Goal: Task Accomplishment & Management: Manage account settings

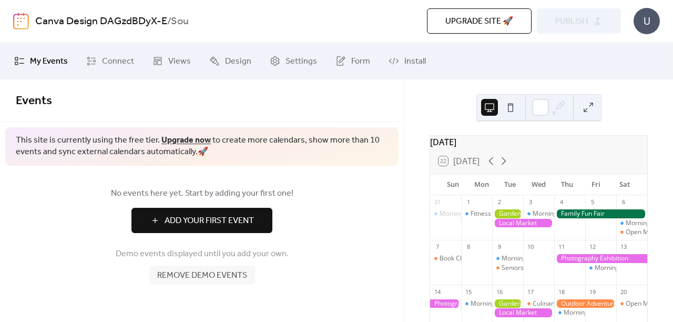
click at [514, 115] on button at bounding box center [510, 107] width 17 height 17
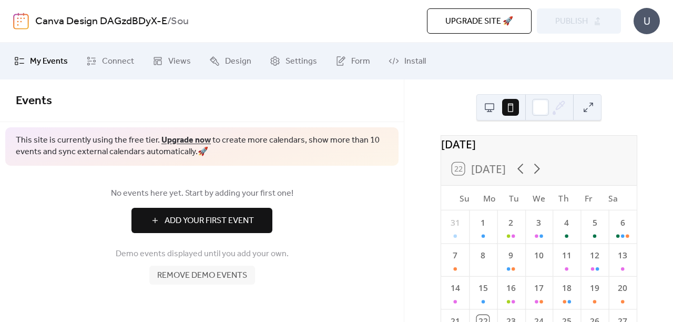
click at [484, 109] on button at bounding box center [489, 107] width 17 height 17
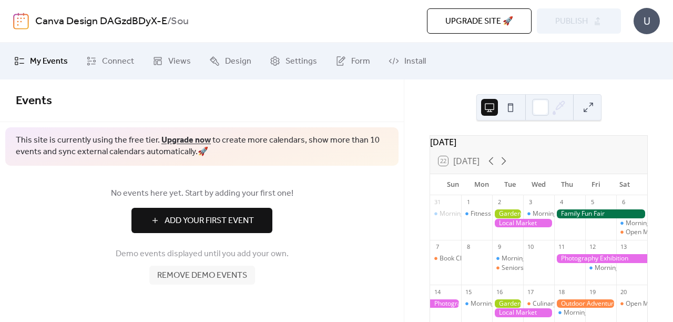
click at [223, 272] on span "Remove demo events" at bounding box center [202, 275] width 90 height 13
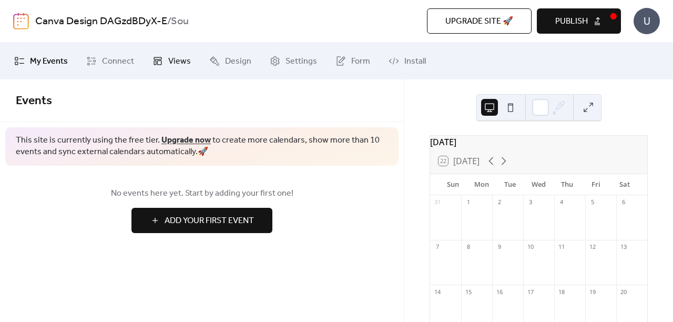
click at [168, 68] on span "Views" at bounding box center [179, 61] width 23 height 13
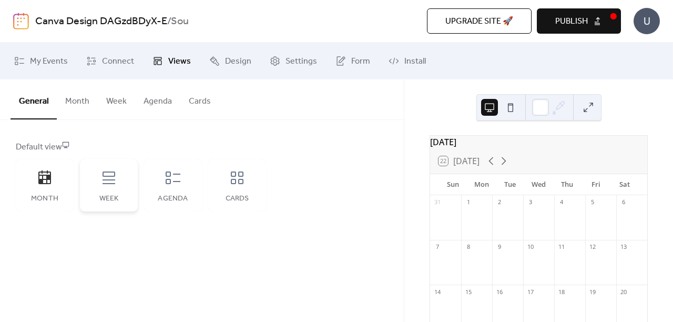
click at [115, 184] on icon at bounding box center [109, 178] width 13 height 13
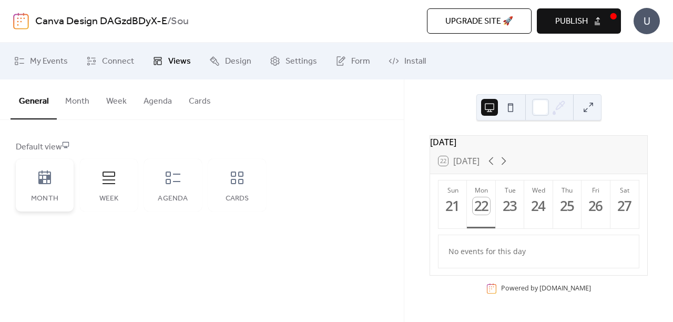
click at [52, 182] on icon at bounding box center [44, 177] width 17 height 17
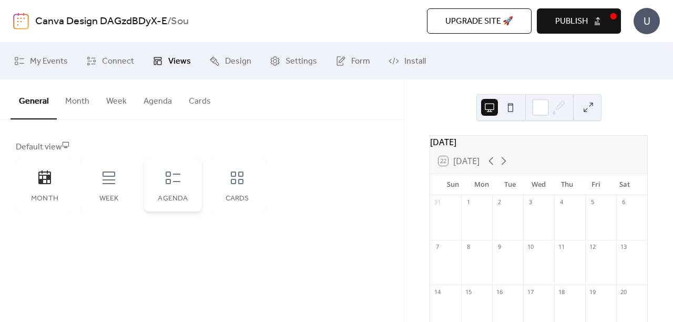
click at [195, 176] on div "Agenda" at bounding box center [173, 185] width 58 height 53
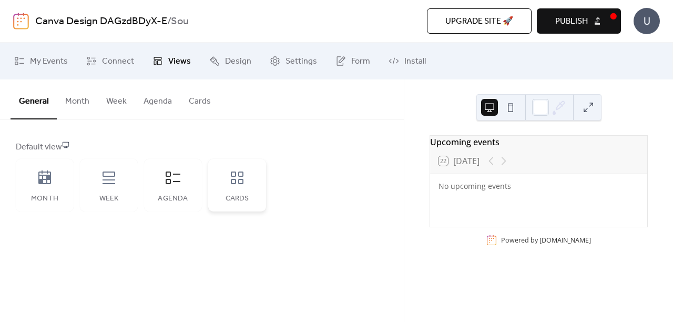
click at [232, 178] on icon at bounding box center [237, 177] width 17 height 17
click at [193, 183] on div "Agenda" at bounding box center [173, 185] width 58 height 53
click at [126, 184] on div "Week" at bounding box center [109, 185] width 58 height 53
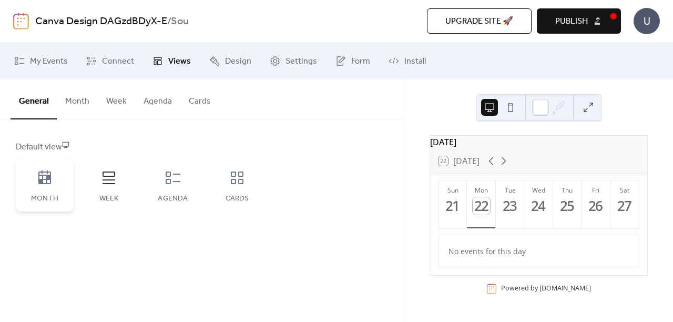
click at [44, 187] on div "Month" at bounding box center [45, 185] width 58 height 53
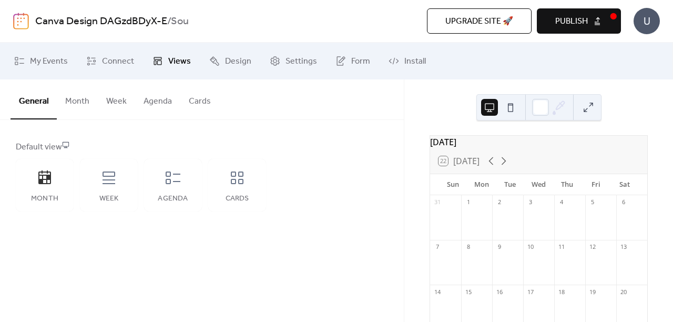
click at [81, 102] on button "Month" at bounding box center [77, 98] width 41 height 39
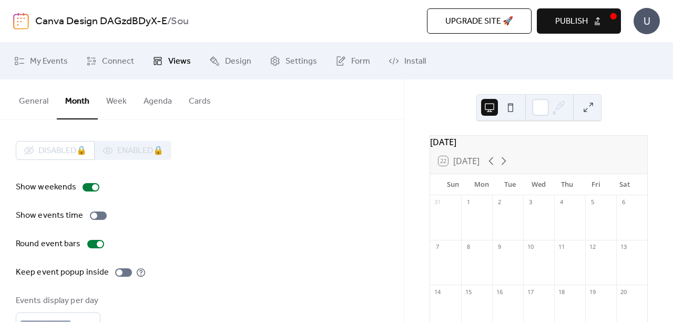
click at [162, 102] on button "Agenda" at bounding box center [157, 98] width 45 height 39
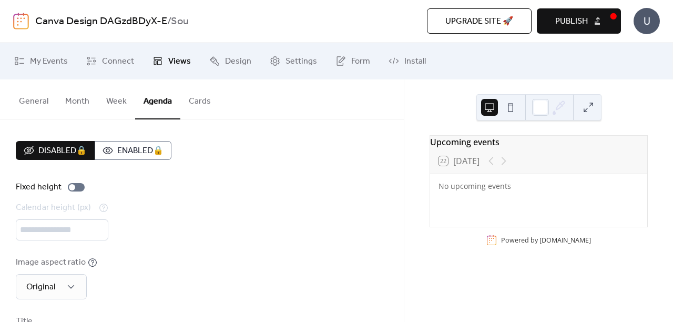
click at [198, 94] on button "Cards" at bounding box center [199, 98] width 39 height 39
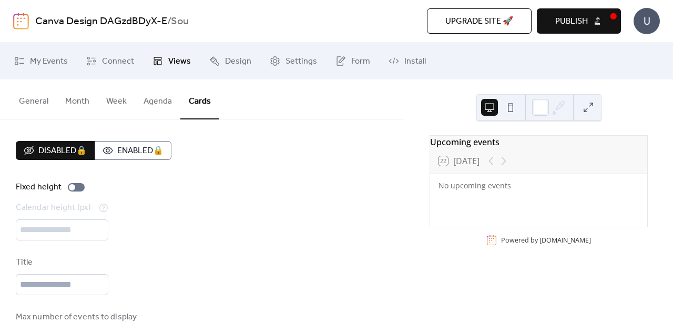
click at [81, 100] on button "Month" at bounding box center [77, 98] width 41 height 39
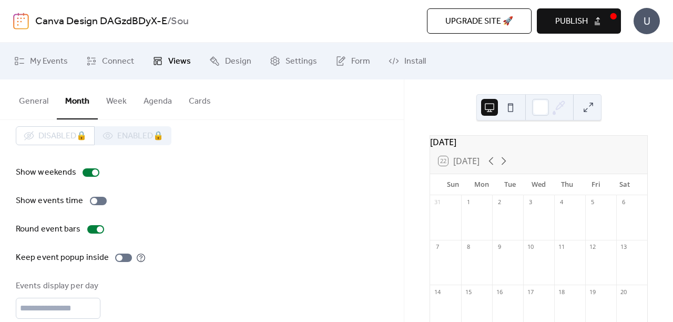
scroll to position [17, 0]
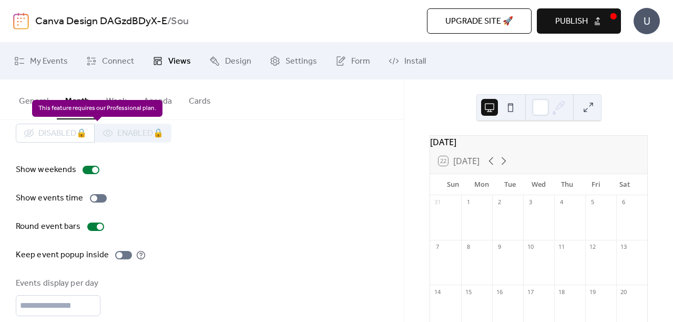
click at [138, 132] on div "Disabled 🔒 Enabled 🔒" at bounding box center [94, 133] width 156 height 19
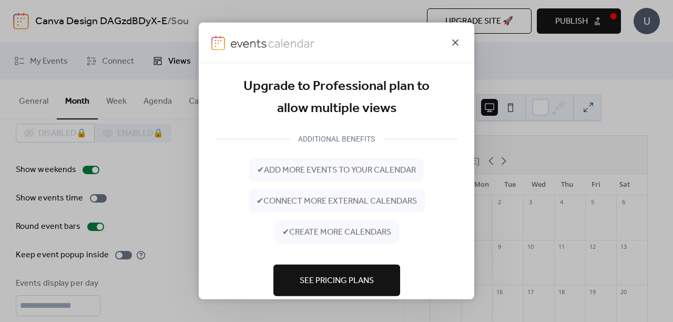
click at [460, 42] on icon at bounding box center [455, 42] width 13 height 13
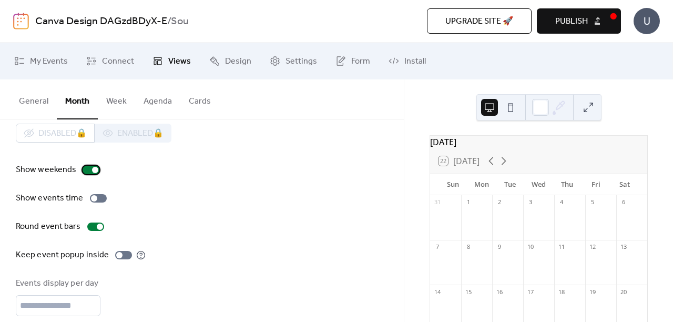
click at [88, 167] on div at bounding box center [91, 170] width 17 height 8
click at [97, 225] on div at bounding box center [100, 227] width 6 height 6
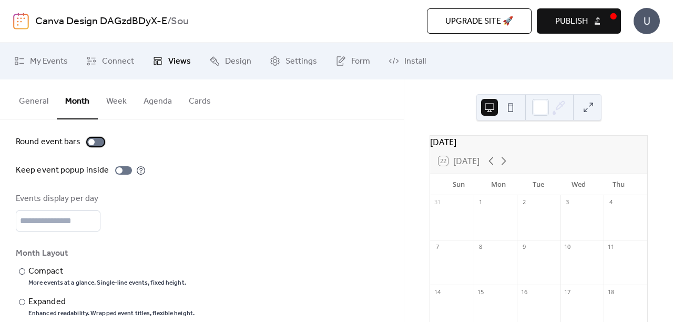
scroll to position [107, 0]
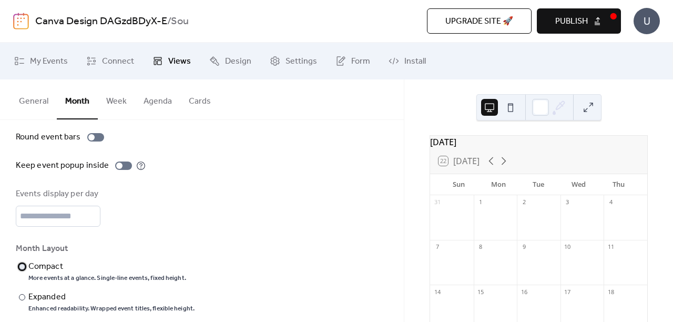
click at [47, 267] on div "Compact" at bounding box center [106, 266] width 156 height 13
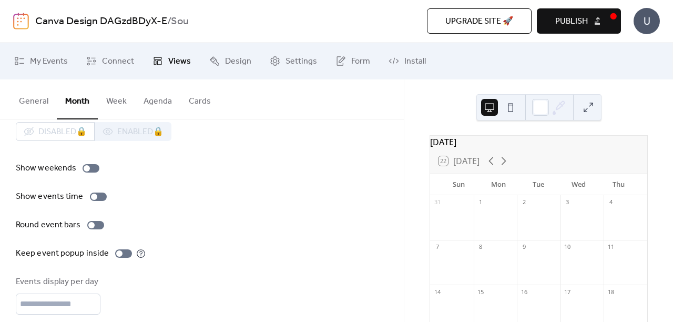
scroll to position [0, 0]
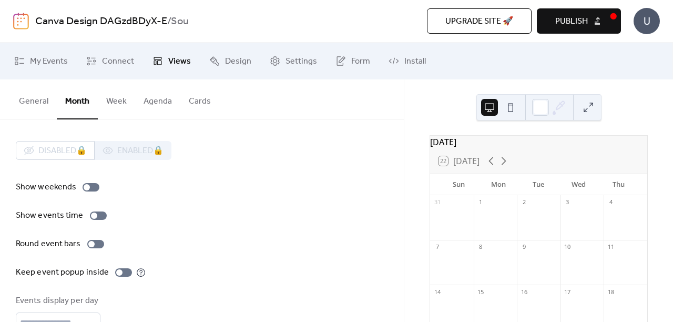
click at [20, 100] on button "General" at bounding box center [34, 98] width 46 height 39
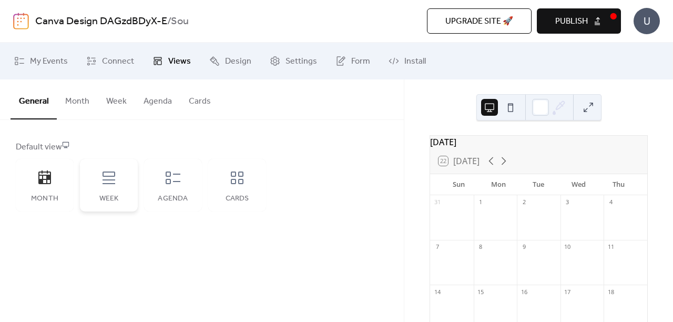
click at [105, 190] on div "Week" at bounding box center [109, 185] width 58 height 53
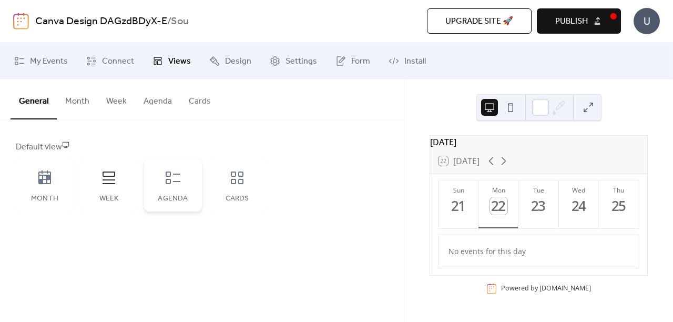
click at [167, 183] on icon at bounding box center [173, 178] width 15 height 13
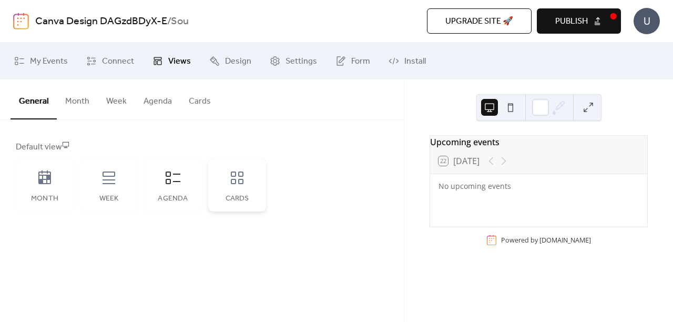
click at [223, 183] on div "Cards" at bounding box center [237, 185] width 58 height 53
click at [59, 64] on span "My Events" at bounding box center [49, 61] width 38 height 13
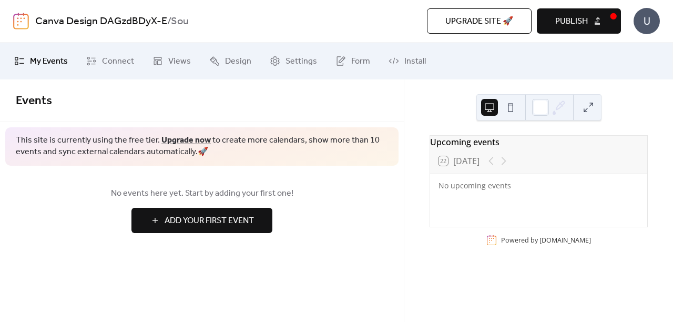
click at [201, 216] on span "Add Your First Event" at bounding box center [209, 221] width 89 height 13
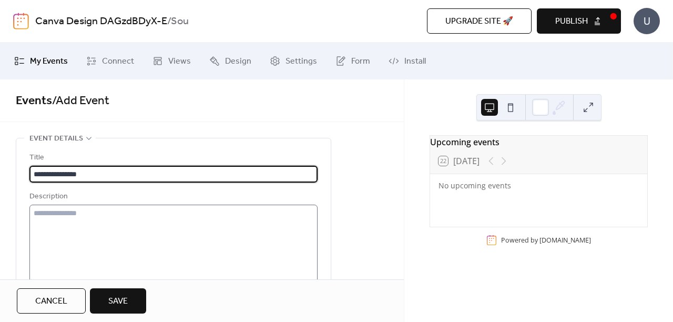
type input "**********"
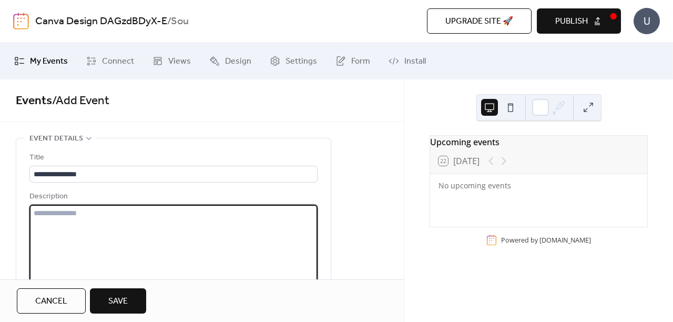
click at [210, 214] on textarea at bounding box center [173, 245] width 288 height 80
click at [140, 298] on button "Save" at bounding box center [118, 300] width 56 height 25
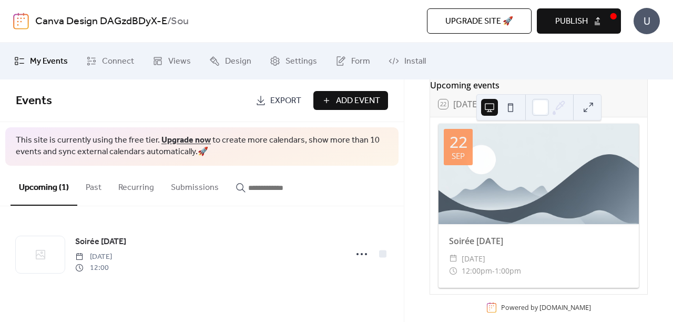
scroll to position [46, 0]
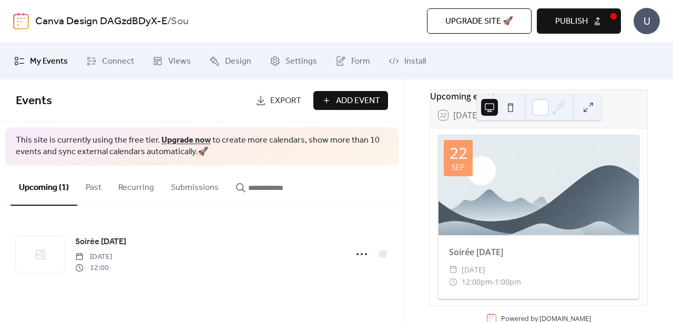
click at [290, 98] on span "Export" at bounding box center [285, 101] width 31 height 13
click at [588, 23] on span "Publish" at bounding box center [572, 21] width 33 height 13
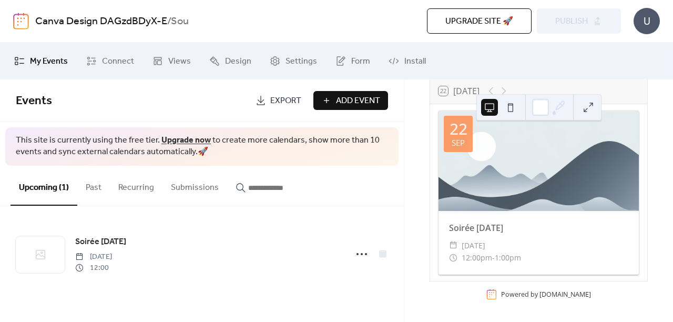
scroll to position [75, 0]
click at [510, 106] on button at bounding box center [510, 107] width 17 height 17
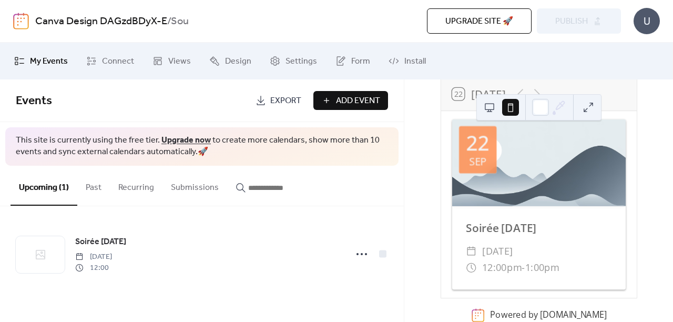
click at [493, 112] on button at bounding box center [489, 107] width 17 height 17
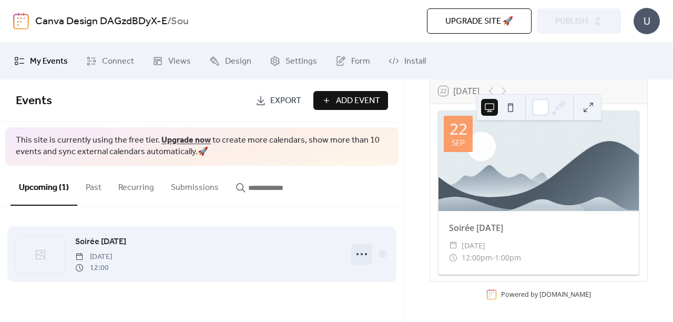
click at [364, 256] on icon at bounding box center [362, 254] width 17 height 17
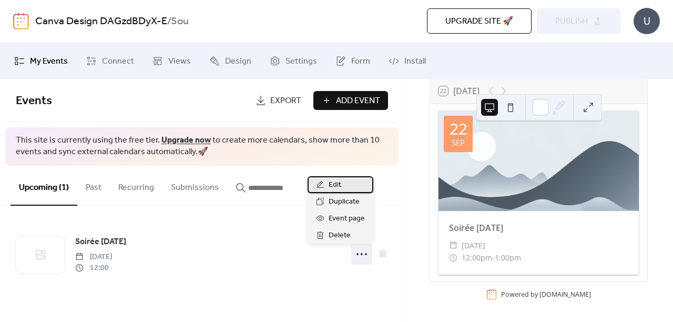
click at [331, 186] on span "Edit" at bounding box center [335, 185] width 13 height 13
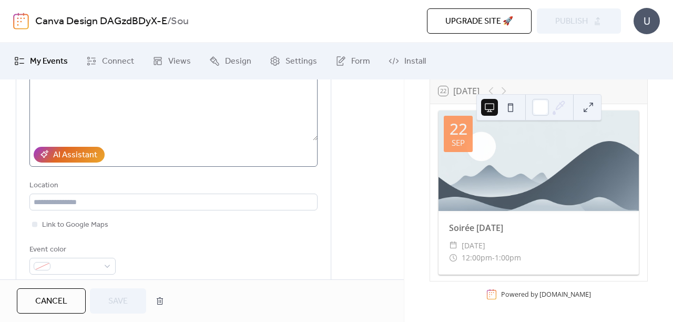
scroll to position [146, 0]
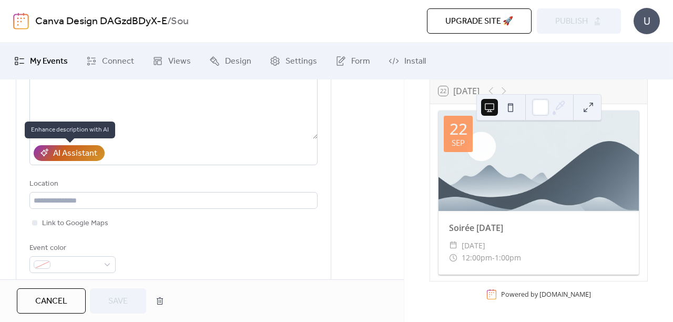
click at [88, 157] on div "AI Assistant" at bounding box center [75, 153] width 44 height 13
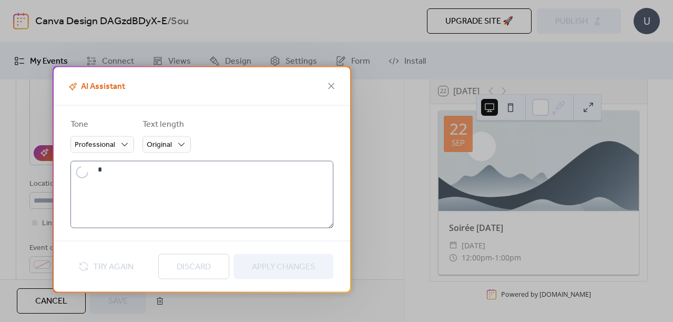
type textarea "**********"
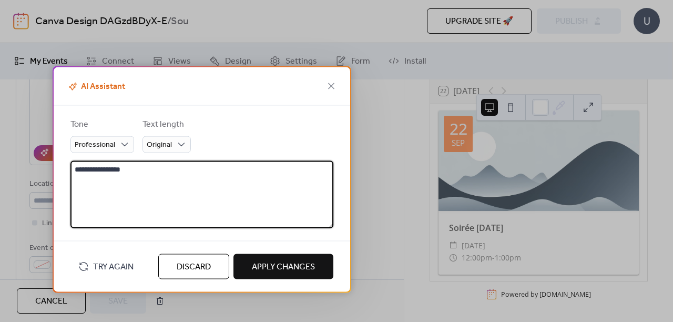
click at [152, 170] on textarea "**********" at bounding box center [202, 194] width 263 height 67
click at [172, 177] on textarea "**********" at bounding box center [202, 194] width 263 height 67
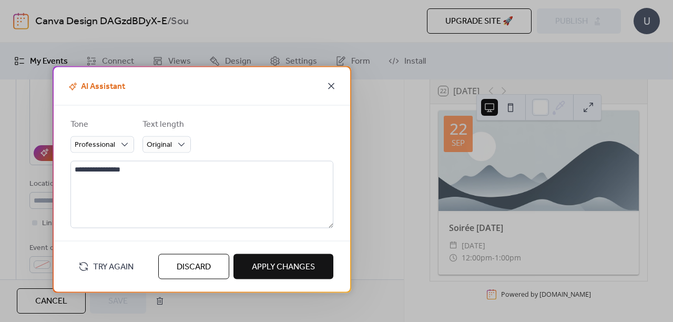
click at [333, 88] on icon at bounding box center [331, 86] width 13 height 13
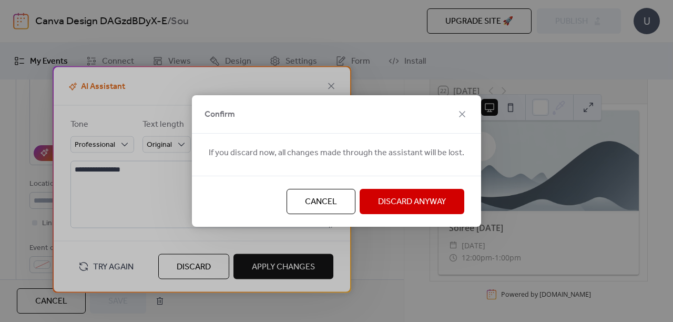
click at [401, 207] on span "Discard Anyway" at bounding box center [412, 202] width 68 height 13
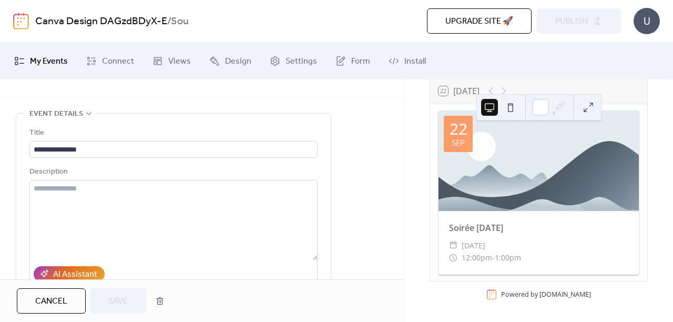
scroll to position [33, 0]
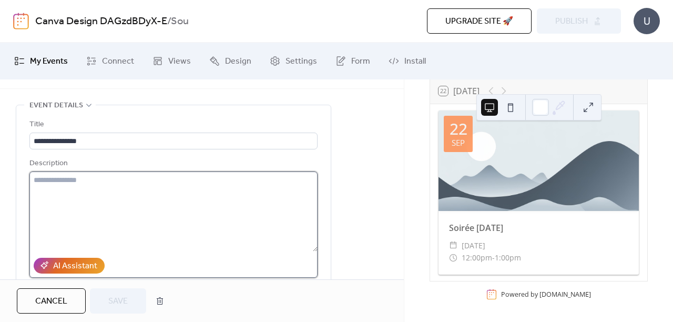
click at [116, 188] on textarea at bounding box center [173, 212] width 288 height 80
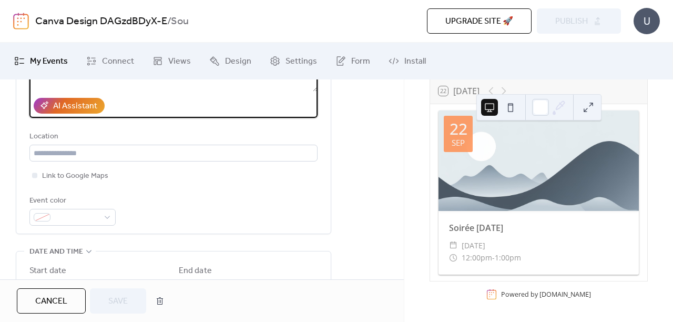
scroll to position [183, 0]
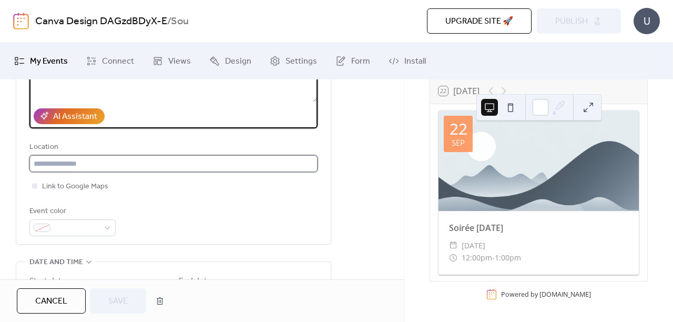
click at [126, 166] on input "text" at bounding box center [173, 163] width 288 height 17
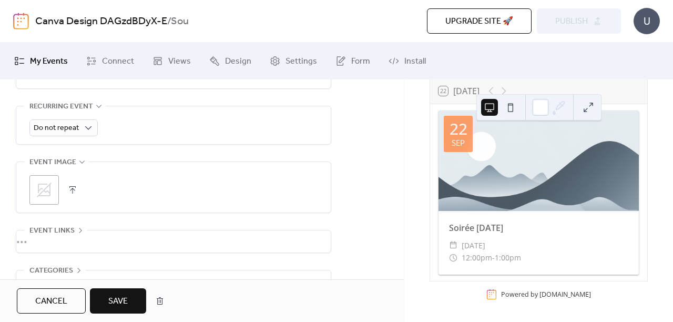
scroll to position [472, 0]
type input "**********"
click at [78, 189] on button "button" at bounding box center [72, 189] width 15 height 15
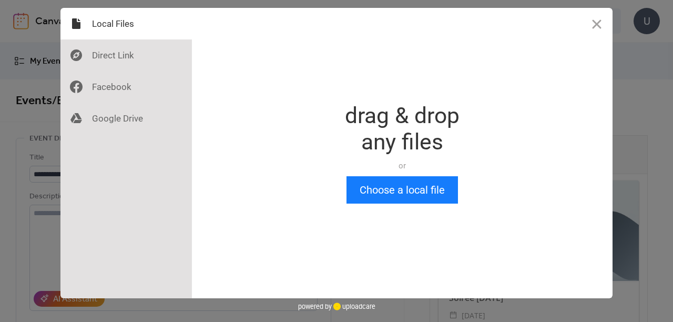
scroll to position [0, 0]
click at [136, 61] on div at bounding box center [127, 55] width 132 height 32
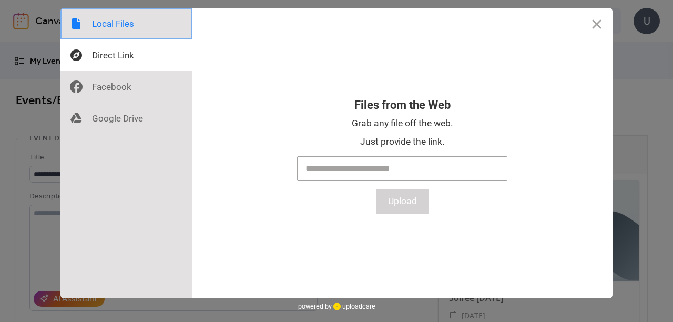
click at [118, 32] on div at bounding box center [127, 24] width 132 height 32
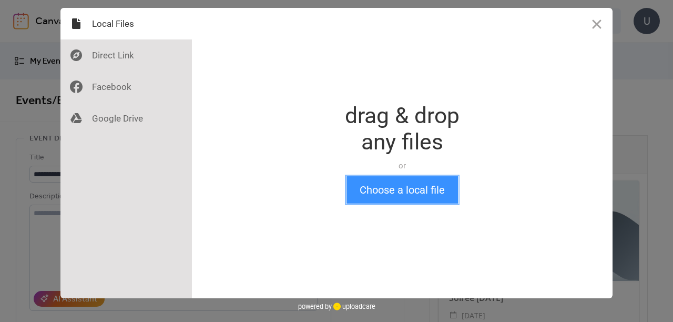
click at [414, 187] on button "Choose a local file" at bounding box center [403, 189] width 112 height 27
click at [407, 195] on button "Choose a local file" at bounding box center [403, 189] width 112 height 27
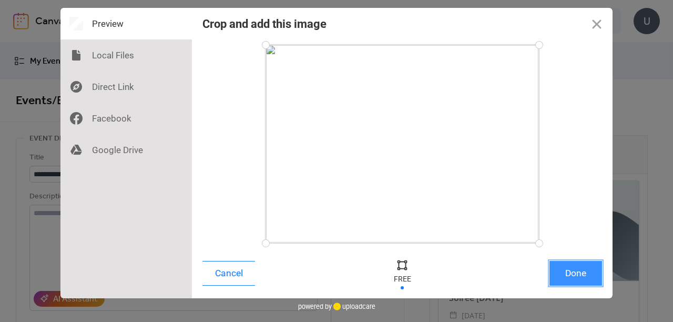
click at [590, 268] on button "Done" at bounding box center [576, 273] width 53 height 25
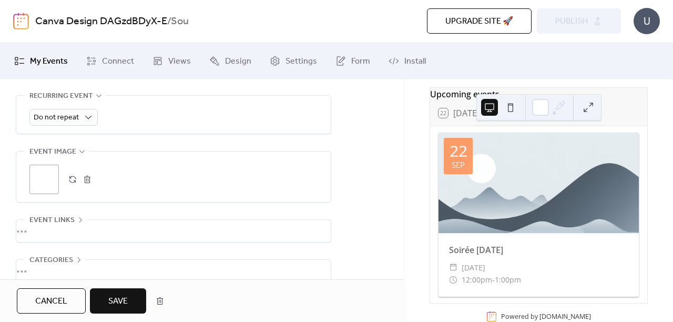
scroll to position [52, 0]
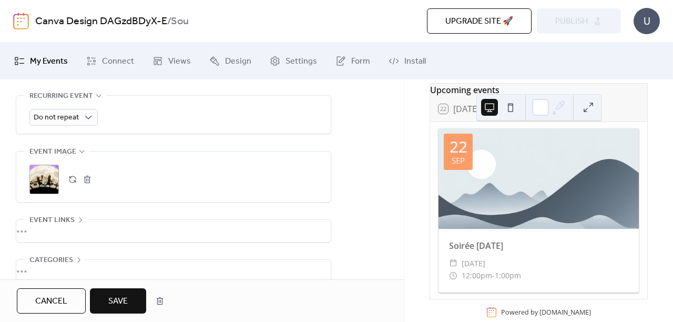
click at [122, 301] on span "Save" at bounding box center [117, 301] width 19 height 13
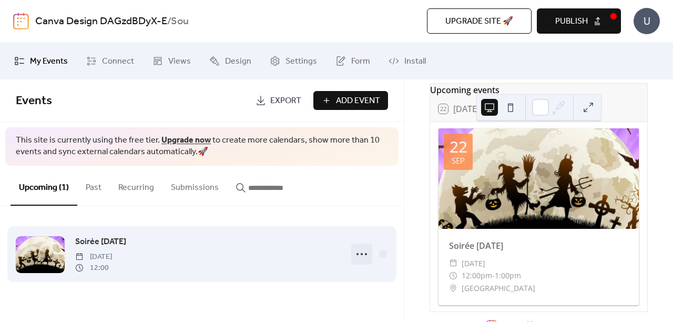
click at [358, 253] on circle at bounding box center [358, 254] width 2 height 2
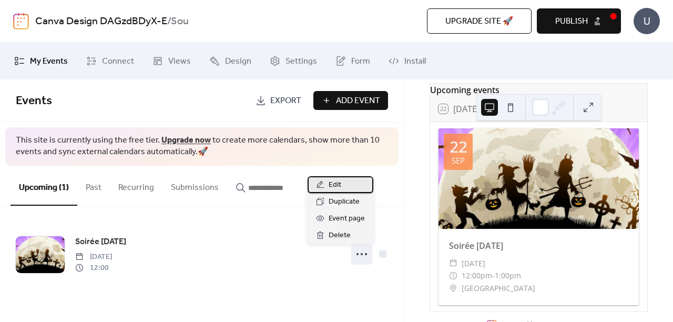
click at [339, 187] on span "Edit" at bounding box center [335, 185] width 13 height 13
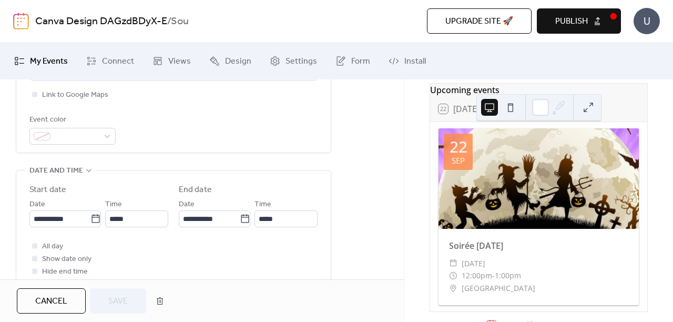
scroll to position [275, 0]
click at [96, 218] on icon at bounding box center [96, 217] width 8 height 8
click at [90, 218] on input "**********" at bounding box center [59, 217] width 61 height 17
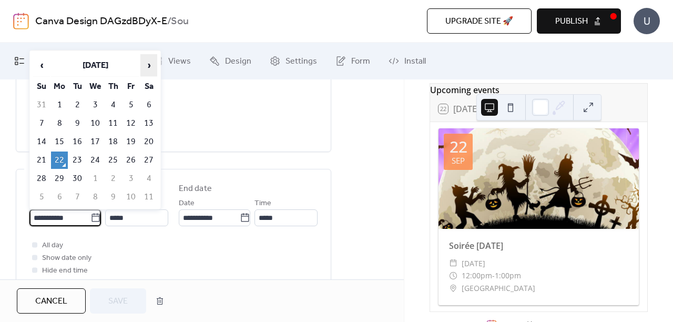
click at [149, 69] on span "›" at bounding box center [149, 65] width 16 height 21
click at [136, 122] on td "7" at bounding box center [131, 123] width 17 height 17
type input "**********"
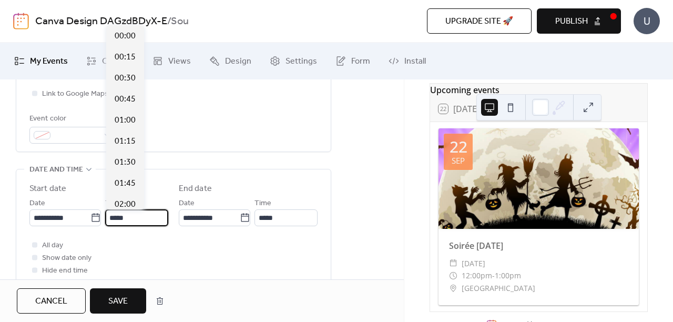
click at [140, 220] on input "*****" at bounding box center [136, 217] width 63 height 17
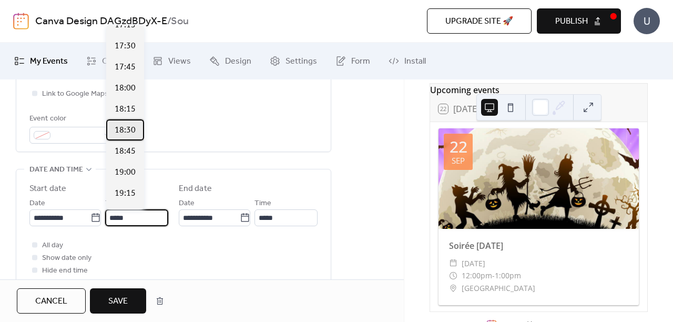
click at [133, 129] on span "18:30" at bounding box center [125, 130] width 21 height 13
type input "*****"
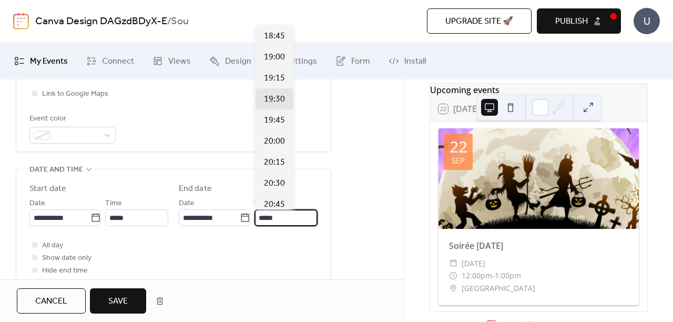
click at [269, 219] on input "*****" at bounding box center [286, 217] width 63 height 17
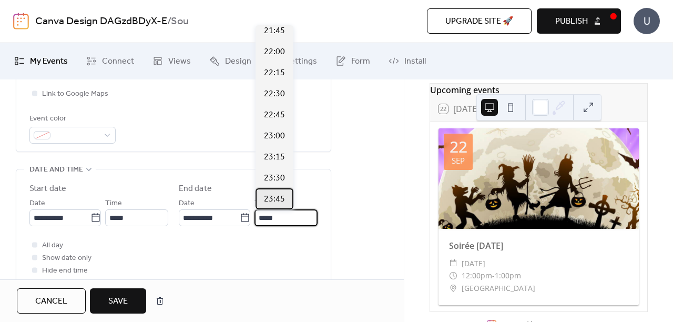
click at [280, 194] on span "23:45" at bounding box center [274, 199] width 21 height 13
type input "*****"
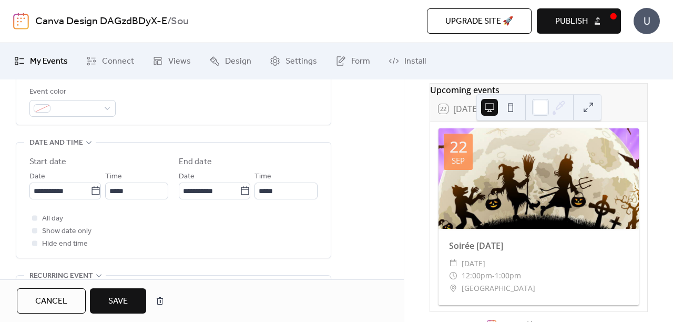
scroll to position [306, 0]
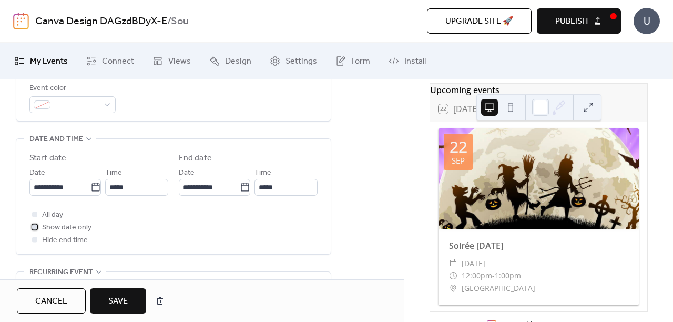
click at [38, 226] on div at bounding box center [34, 227] width 11 height 11
click at [138, 299] on button "Save" at bounding box center [118, 300] width 56 height 25
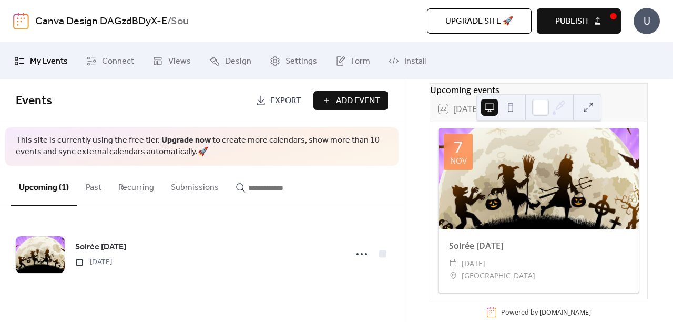
click at [353, 97] on span "Add Event" at bounding box center [358, 101] width 44 height 13
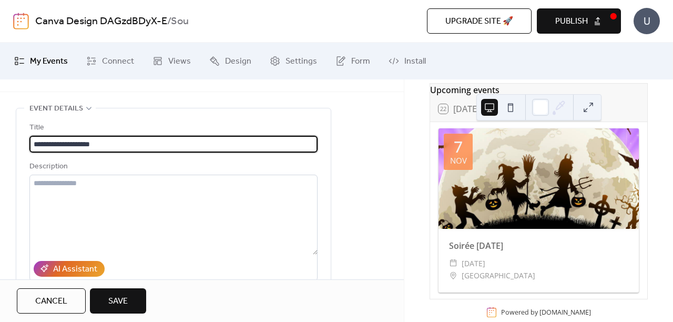
scroll to position [35, 0]
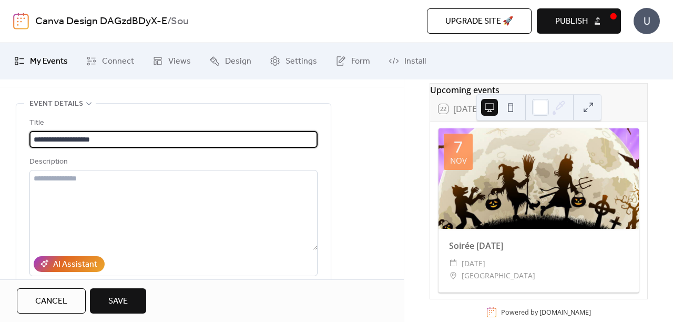
type input "**********"
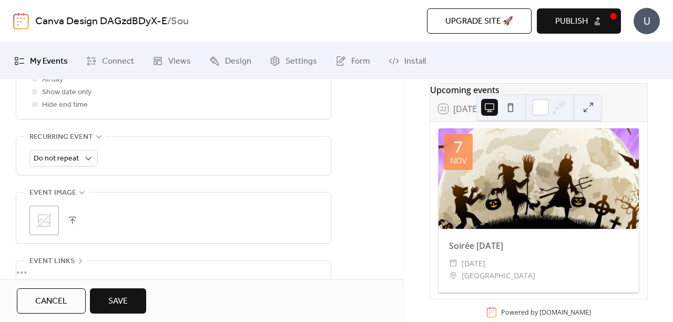
scroll to position [442, 0]
click at [47, 215] on icon at bounding box center [44, 219] width 17 height 17
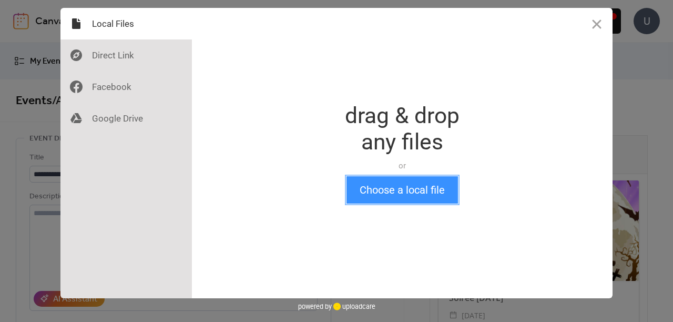
click at [366, 191] on button "Choose a local file" at bounding box center [403, 189] width 112 height 27
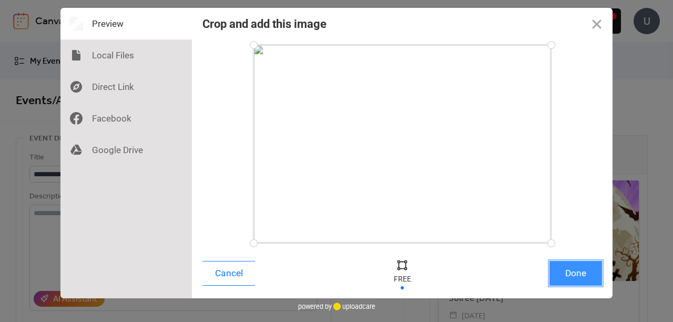
click at [583, 272] on button "Done" at bounding box center [576, 273] width 53 height 25
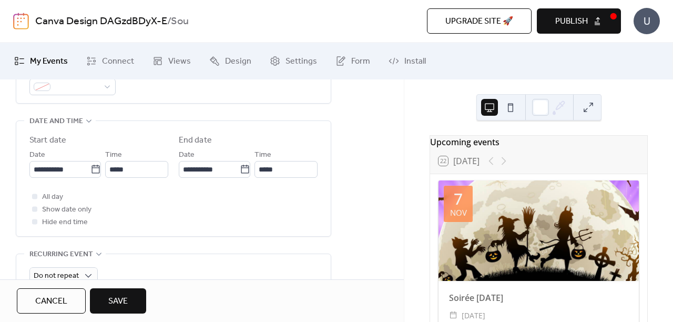
scroll to position [326, 0]
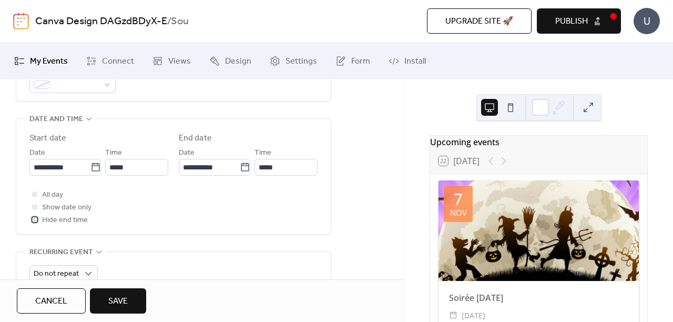
click at [37, 219] on div at bounding box center [34, 219] width 5 height 5
click at [118, 296] on span "Save" at bounding box center [117, 301] width 19 height 13
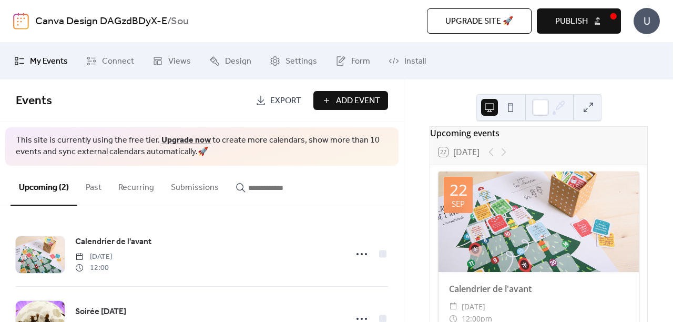
scroll to position [7, 0]
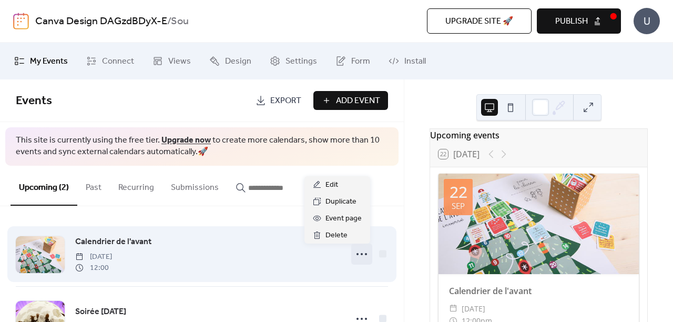
click at [362, 249] on icon at bounding box center [362, 254] width 17 height 17
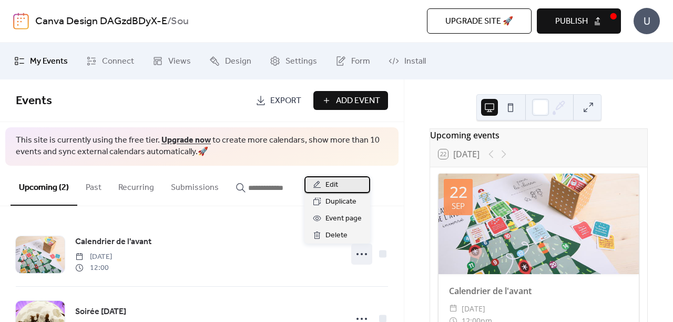
click at [336, 190] on span "Edit" at bounding box center [332, 185] width 13 height 13
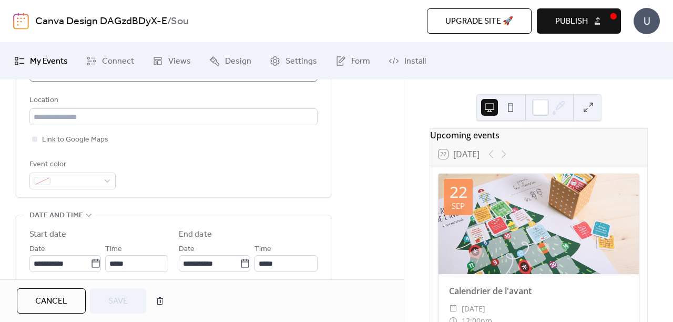
scroll to position [232, 0]
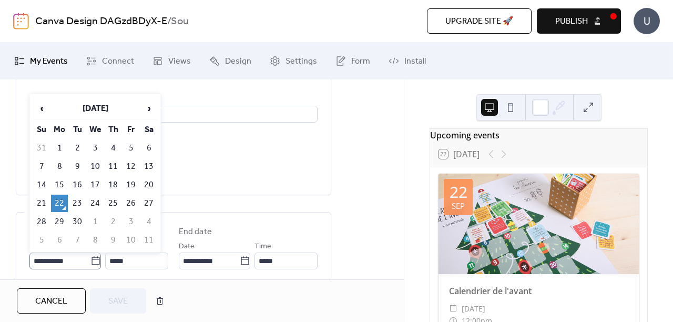
click at [94, 263] on icon at bounding box center [95, 261] width 11 height 11
click at [90, 263] on input "**********" at bounding box center [59, 261] width 61 height 17
click at [149, 113] on span "›" at bounding box center [149, 108] width 16 height 21
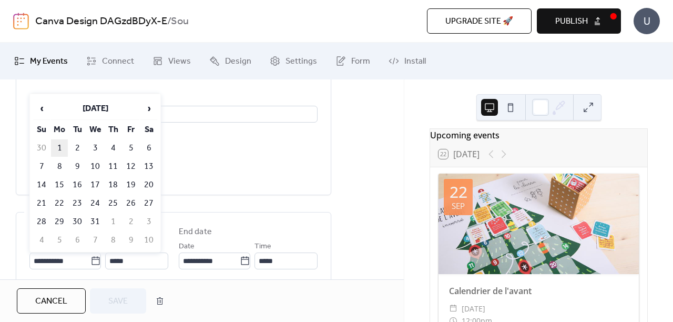
click at [59, 144] on td "1" at bounding box center [59, 147] width 17 height 17
type input "**********"
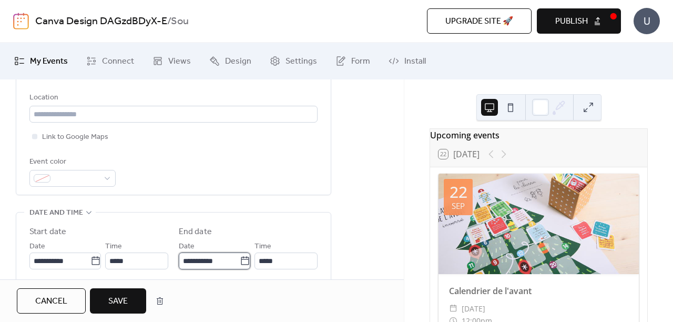
click at [205, 265] on input "**********" at bounding box center [209, 261] width 61 height 17
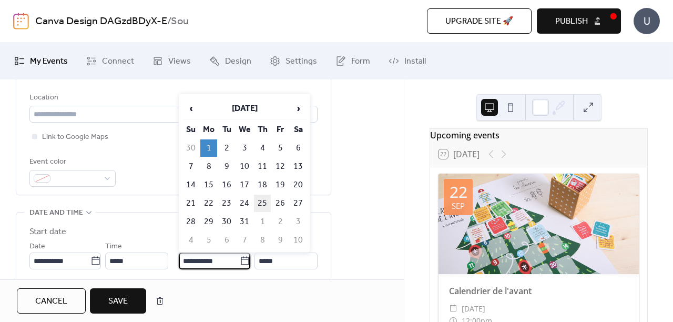
click at [260, 202] on td "25" at bounding box center [262, 203] width 17 height 17
type input "**********"
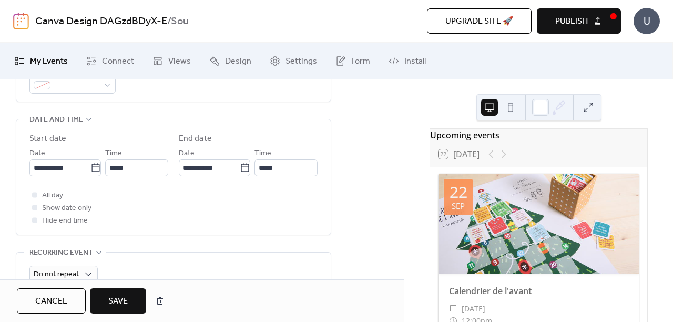
scroll to position [327, 0]
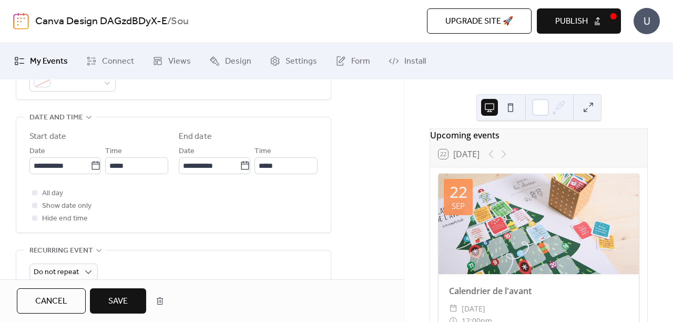
click at [35, 204] on div at bounding box center [34, 205] width 5 height 5
click at [35, 207] on div at bounding box center [34, 205] width 5 height 5
click at [35, 219] on icon at bounding box center [34, 217] width 3 height 3
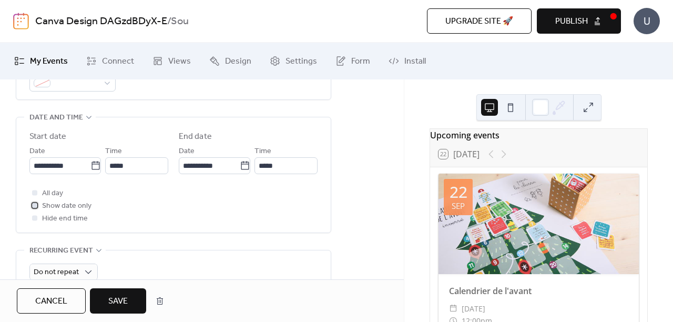
click at [35, 203] on div at bounding box center [34, 205] width 5 height 5
click at [133, 307] on button "Save" at bounding box center [118, 300] width 56 height 25
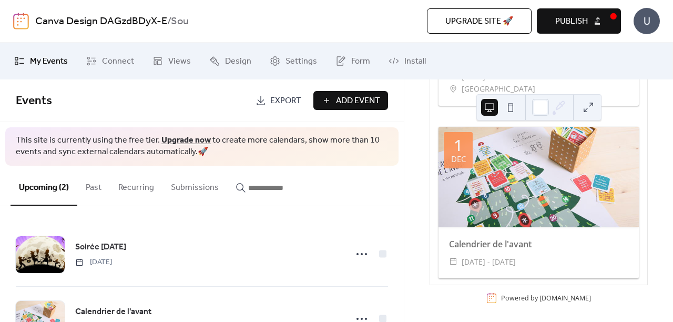
scroll to position [240, 0]
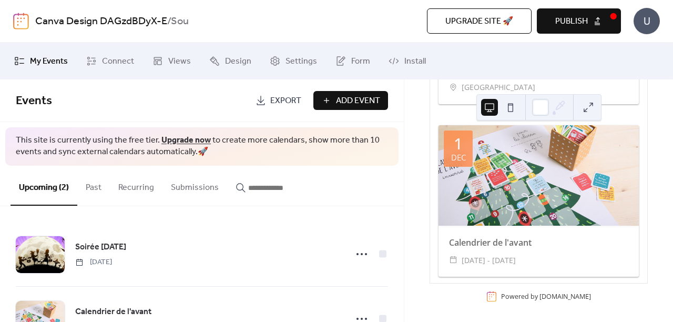
click at [575, 27] on span "Publish" at bounding box center [572, 21] width 33 height 13
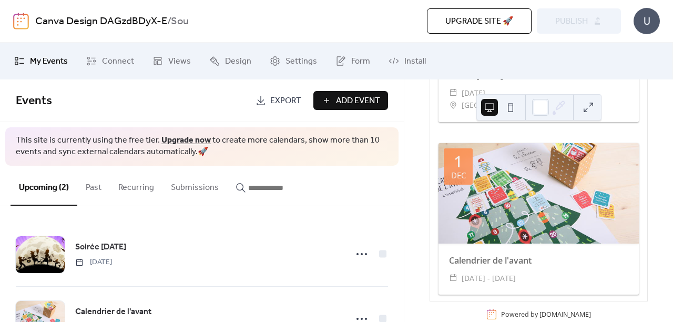
scroll to position [246, 0]
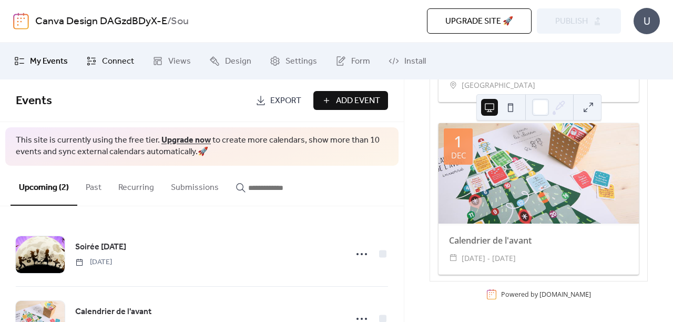
click at [119, 60] on span "Connect" at bounding box center [118, 61] width 32 height 13
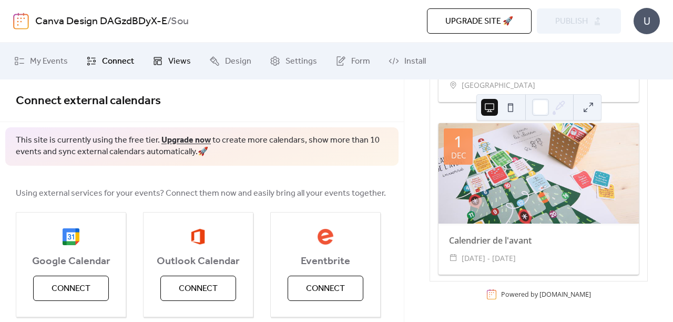
click at [187, 61] on span "Views" at bounding box center [179, 61] width 23 height 13
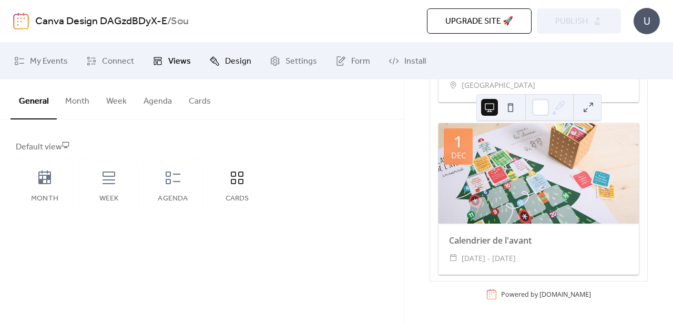
click at [229, 62] on span "Design" at bounding box center [238, 61] width 26 height 13
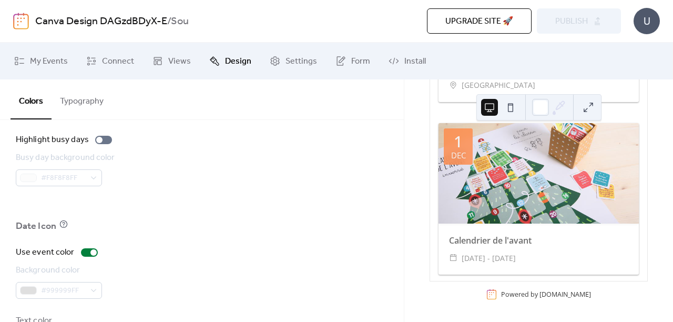
scroll to position [748, 0]
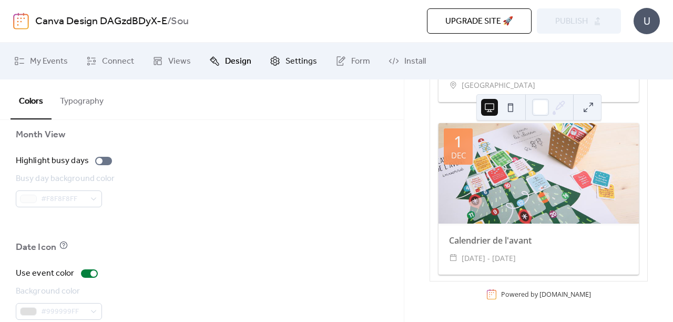
click at [302, 62] on span "Settings" at bounding box center [302, 61] width 32 height 13
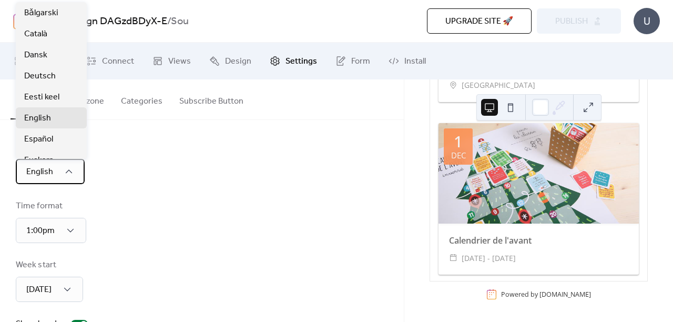
click at [65, 165] on div "English" at bounding box center [50, 171] width 69 height 25
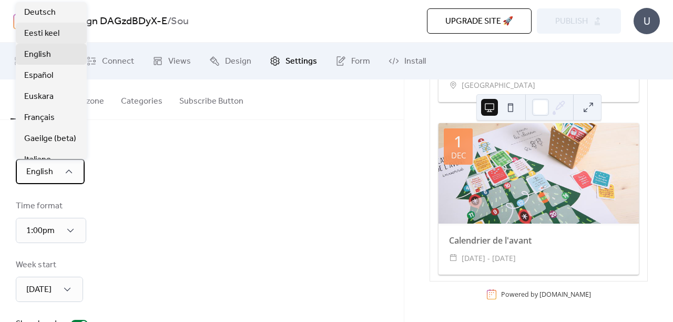
scroll to position [66, 0]
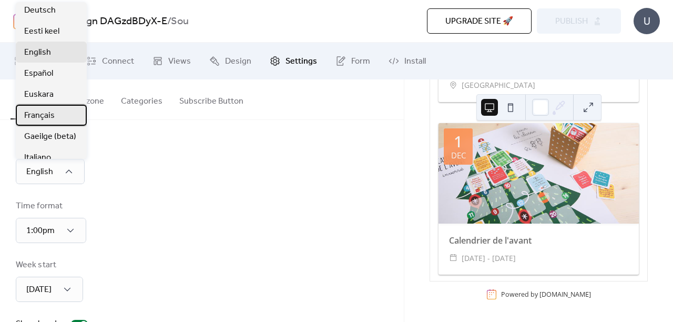
click at [52, 116] on span "Français" at bounding box center [39, 115] width 31 height 13
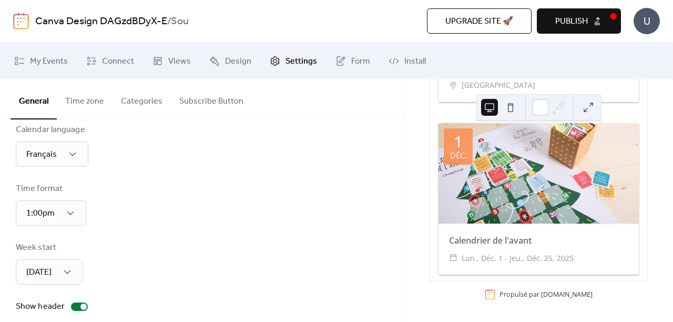
scroll to position [18, 0]
click at [45, 268] on div "13:00" at bounding box center [38, 258] width 45 height 21
click at [77, 269] on div "Sunday" at bounding box center [49, 271] width 67 height 25
click at [118, 241] on div "Week start Sunday" at bounding box center [202, 262] width 373 height 43
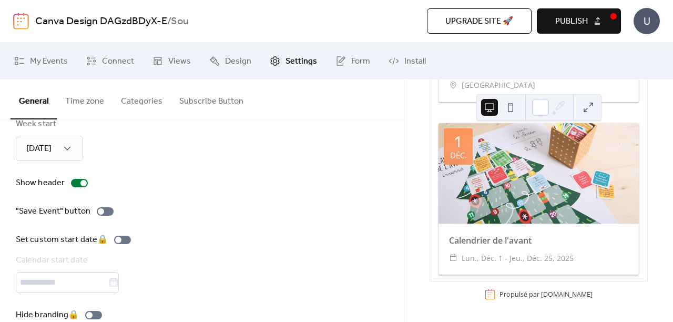
scroll to position [162, 0]
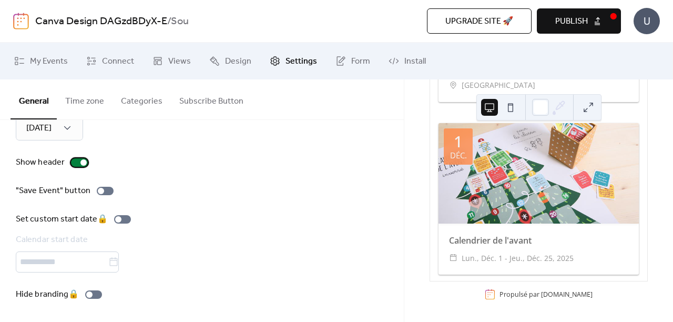
click at [76, 163] on div at bounding box center [79, 162] width 17 height 8
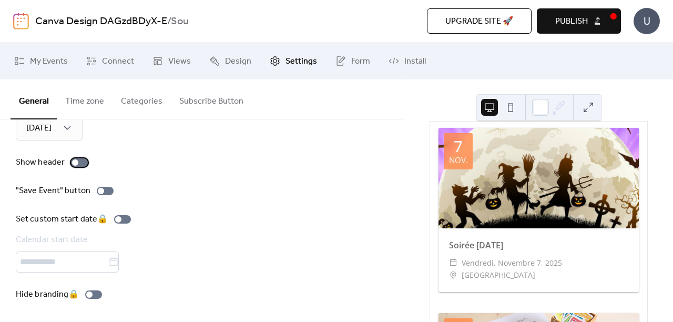
scroll to position [0, 0]
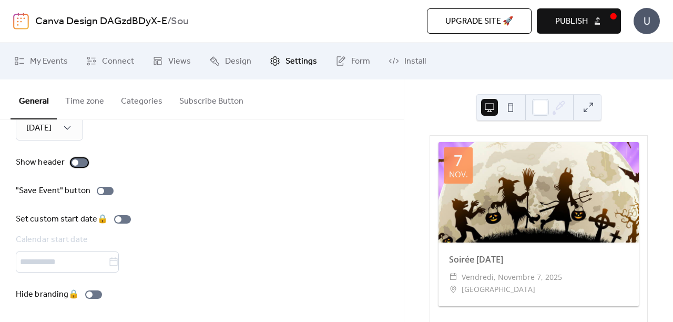
click at [73, 165] on div at bounding box center [75, 162] width 6 height 6
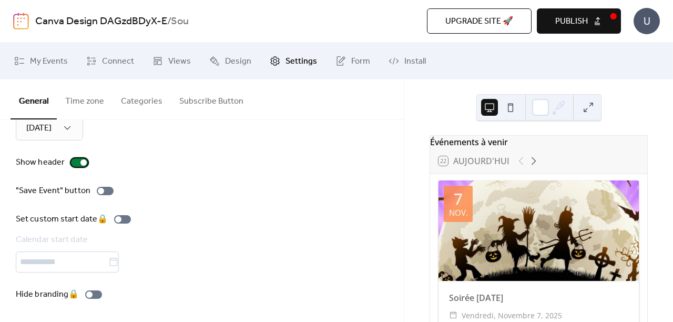
click at [73, 165] on div at bounding box center [79, 162] width 17 height 8
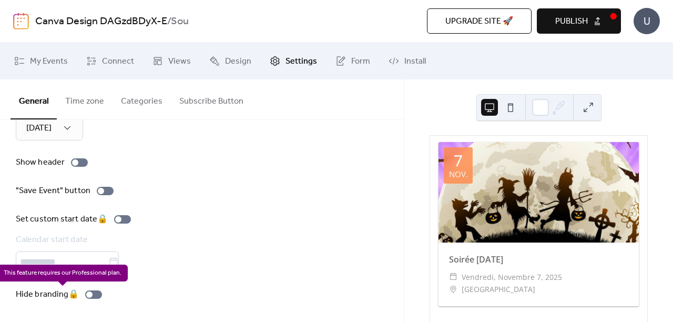
click at [98, 293] on div "Hide branding 🔒" at bounding box center [61, 294] width 90 height 13
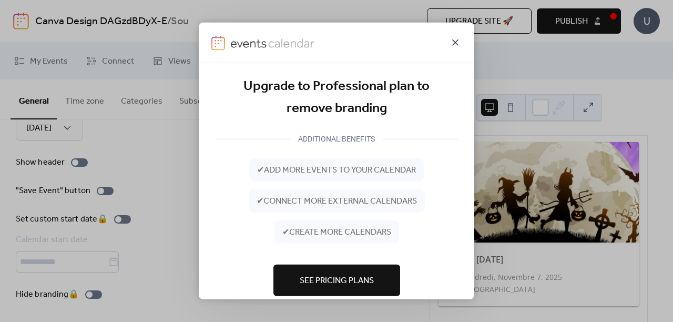
click at [458, 39] on icon at bounding box center [455, 42] width 13 height 13
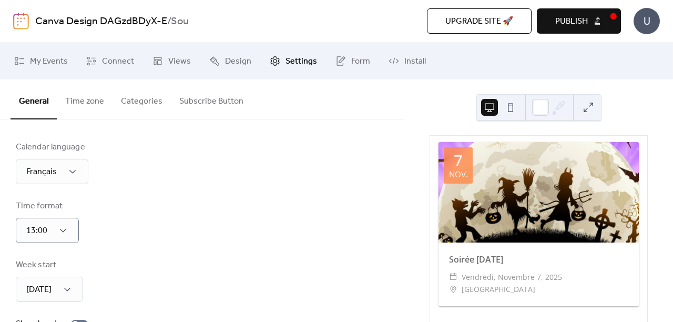
click at [567, 19] on span "Publish" at bounding box center [572, 21] width 33 height 13
